Goal: Information Seeking & Learning: Find specific fact

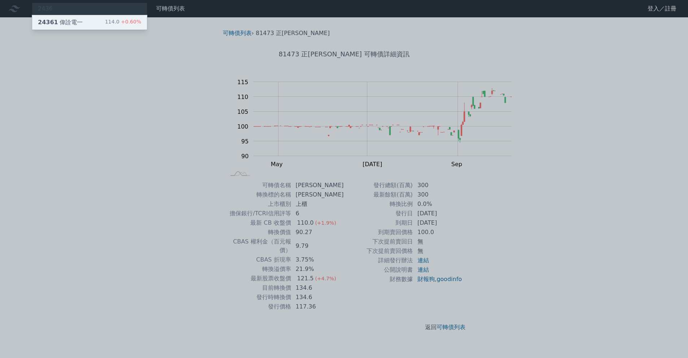
type input "2436"
click at [141, 24] on div "114.0 +0.60%" at bounding box center [123, 22] width 36 height 9
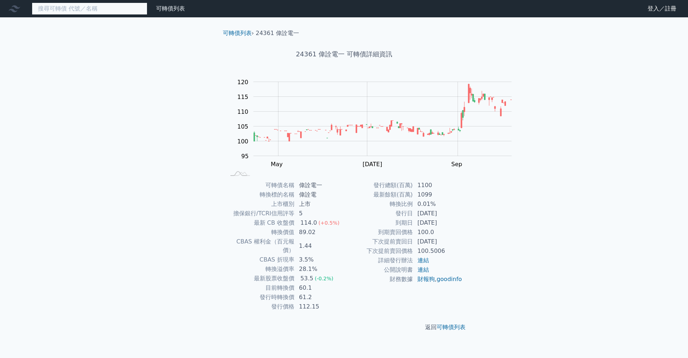
click at [112, 12] on input at bounding box center [90, 9] width 116 height 12
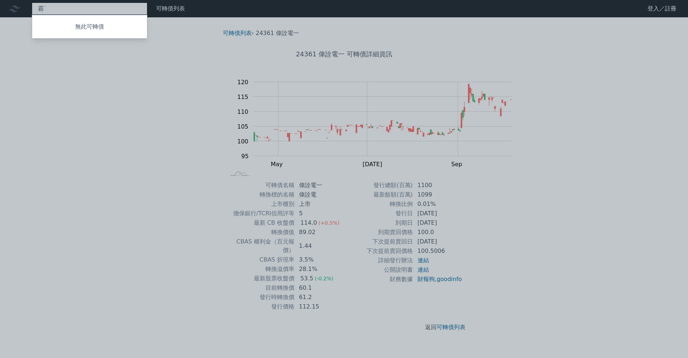
type input "爸"
type input "8147"
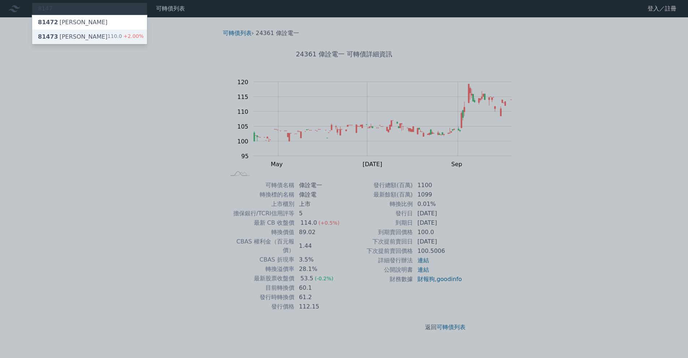
click at [112, 40] on div "81473 正淩三 110.0 +2.00%" at bounding box center [89, 37] width 115 height 14
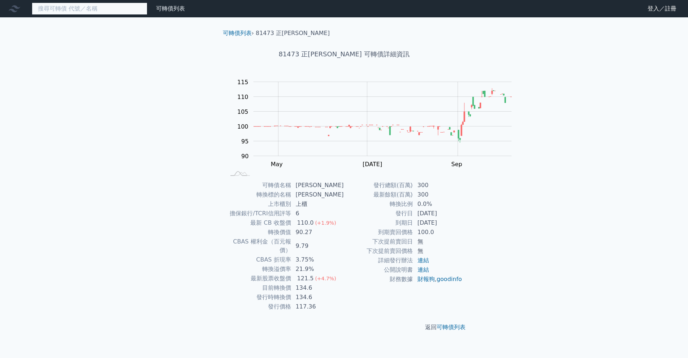
click at [145, 11] on input at bounding box center [90, 9] width 116 height 12
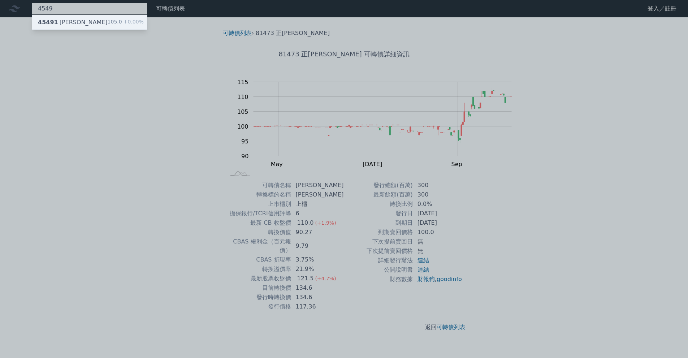
type input "4549"
click at [79, 27] on div "45491 [PERSON_NAME]" at bounding box center [73, 22] width 70 height 9
